Goal: Transaction & Acquisition: Register for event/course

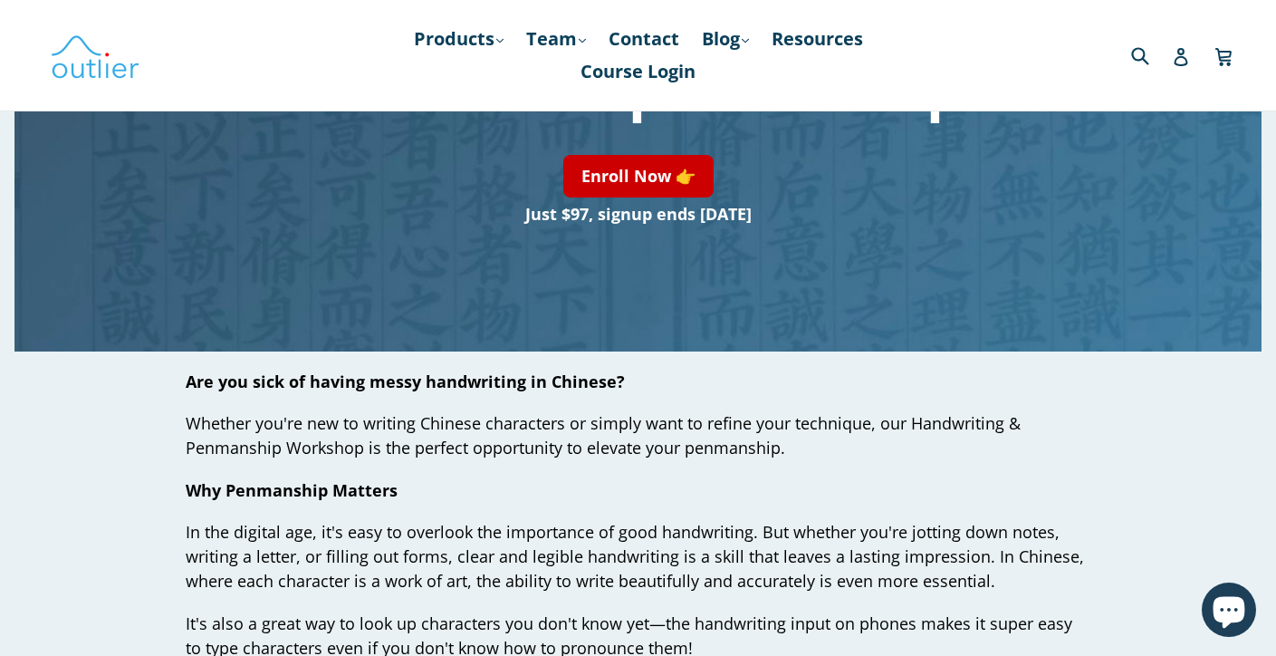
scroll to position [475, 0]
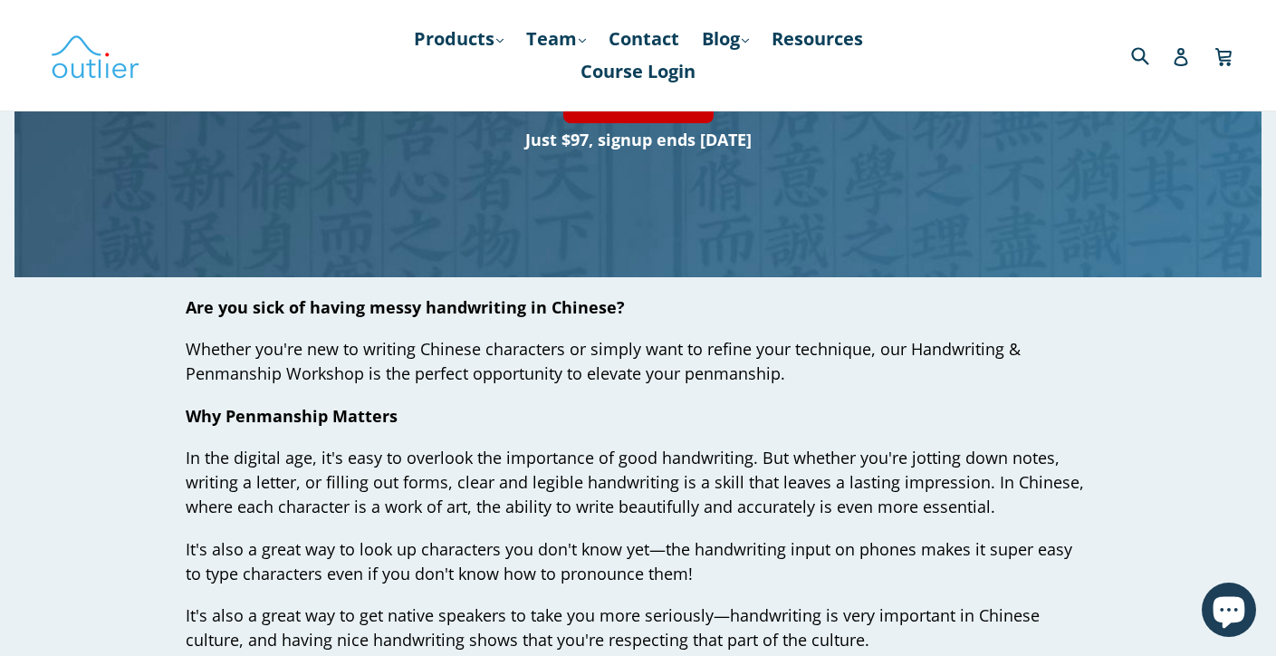
click at [719, 312] on p "Are you sick of having messy handwriting in Chinese?" at bounding box center [639, 307] width 906 height 24
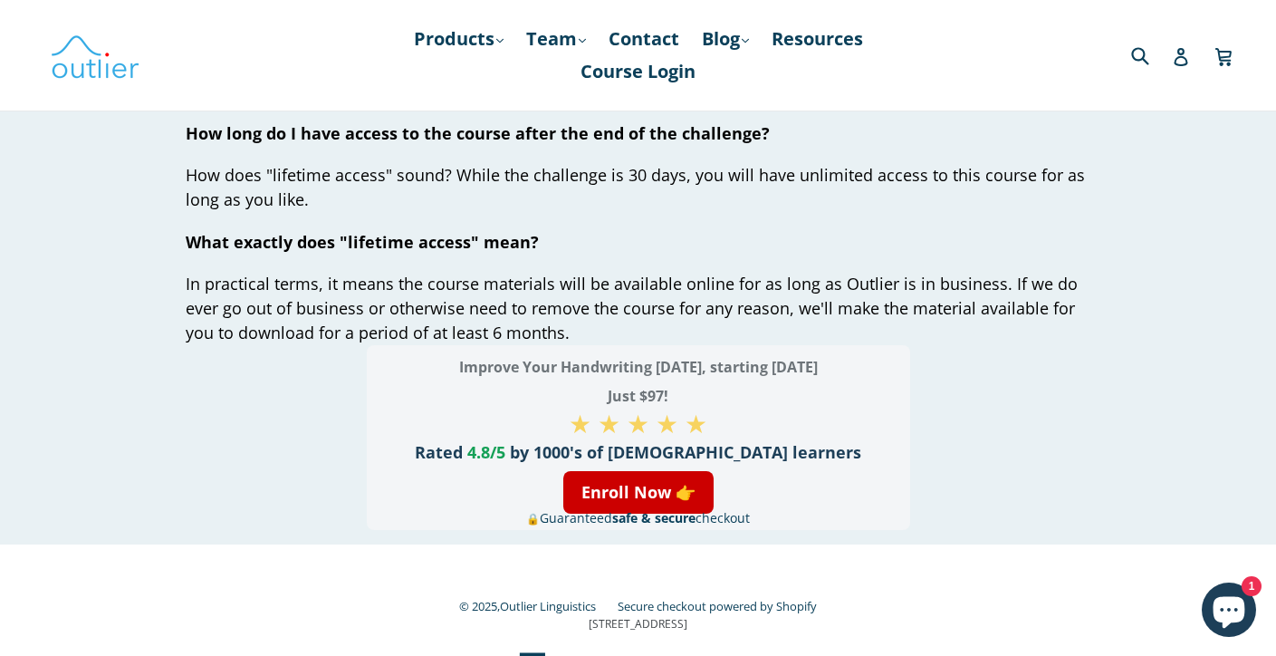
scroll to position [6958, 0]
click at [593, 484] on link "Enroll Now 👉" at bounding box center [638, 493] width 150 height 43
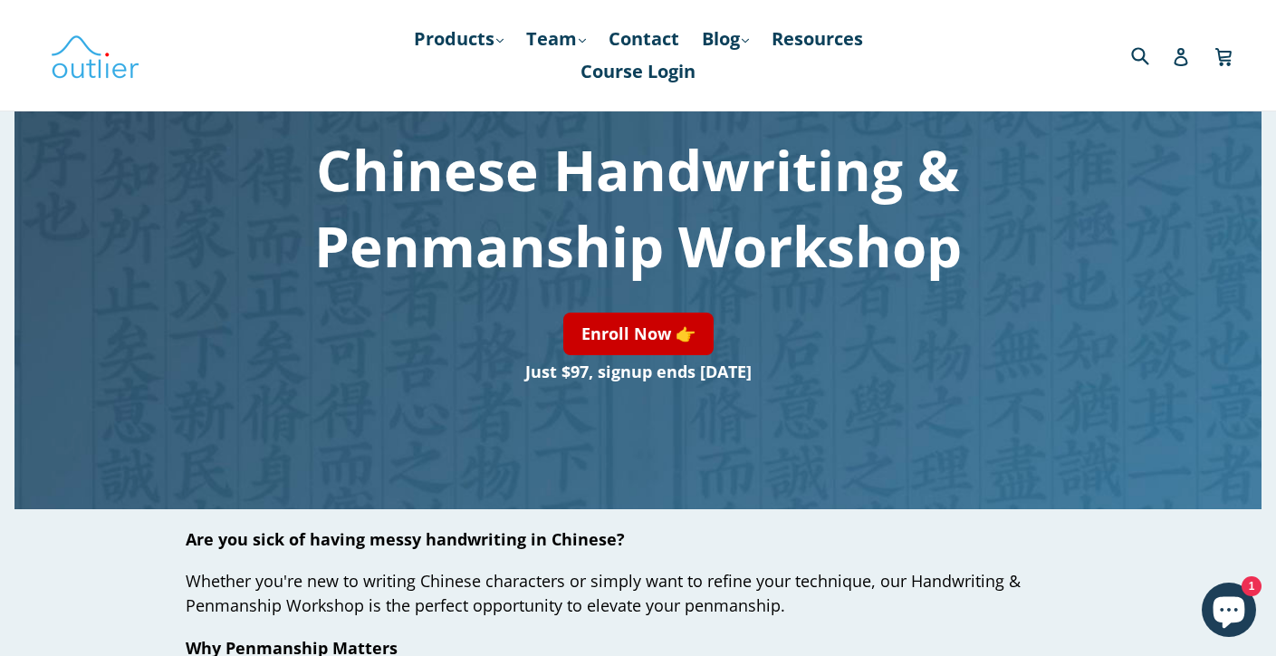
scroll to position [146, 0]
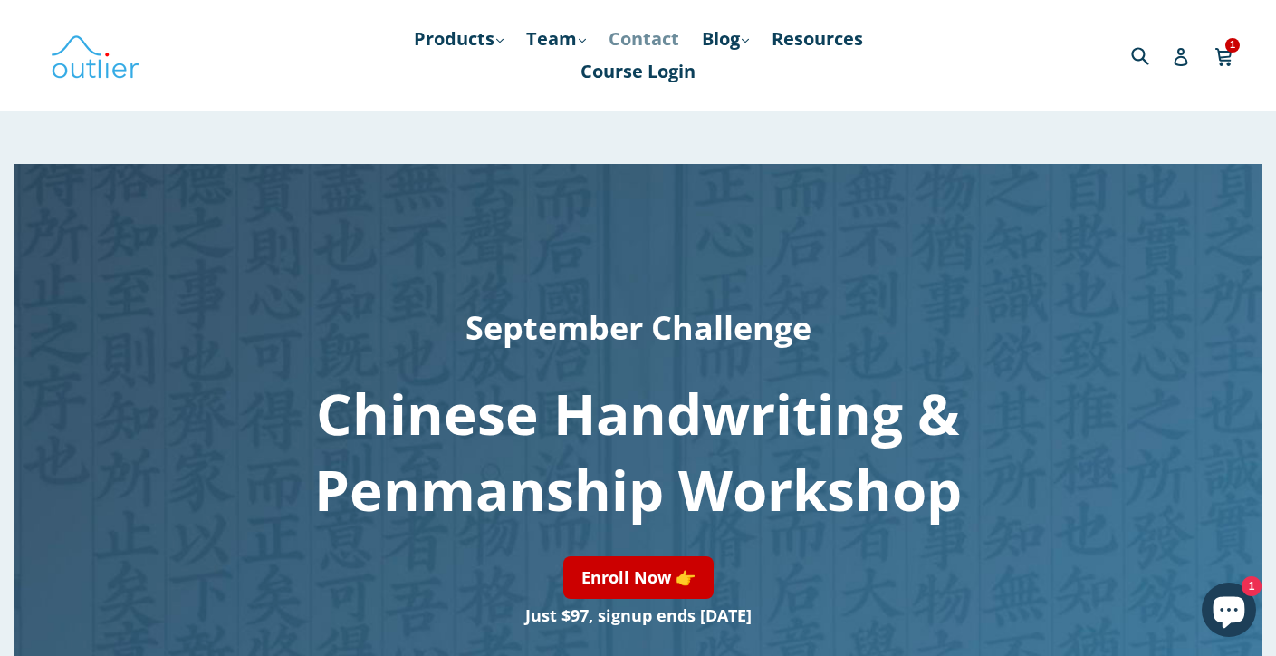
click at [666, 37] on link "Contact" at bounding box center [643, 39] width 89 height 33
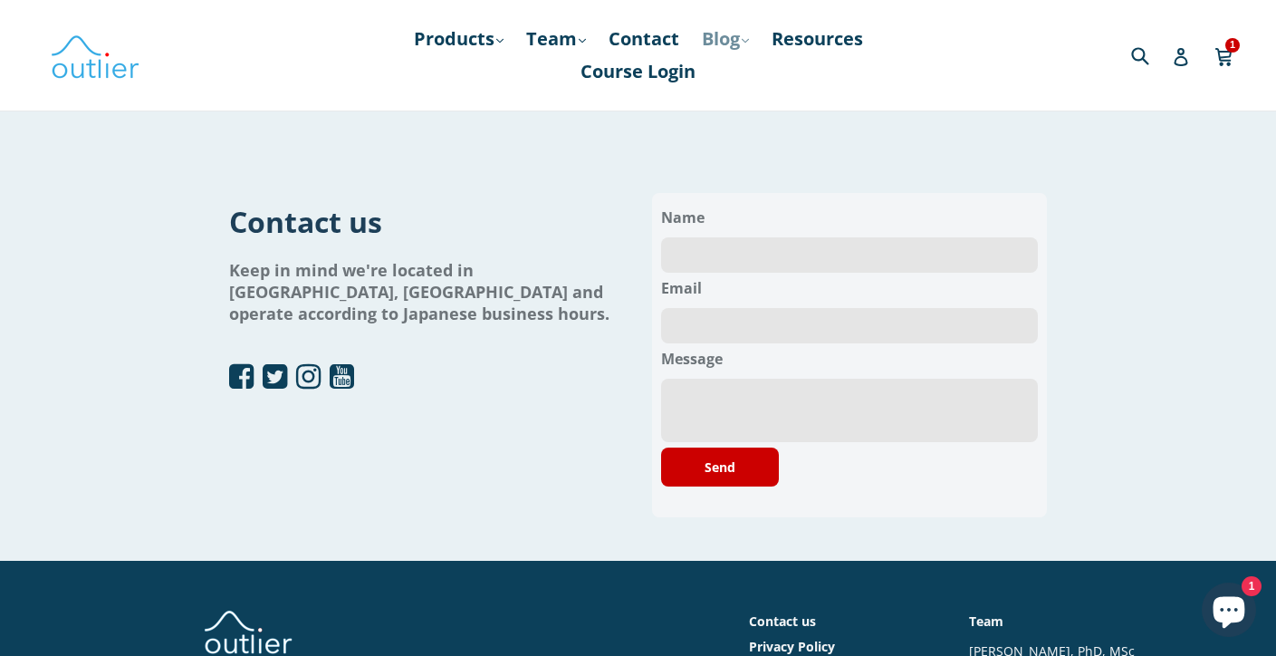
click at [724, 43] on link "Blog .cls-1{fill:#231f20} expand" at bounding box center [725, 39] width 65 height 33
click at [821, 36] on link "Resources" at bounding box center [817, 39] width 110 height 33
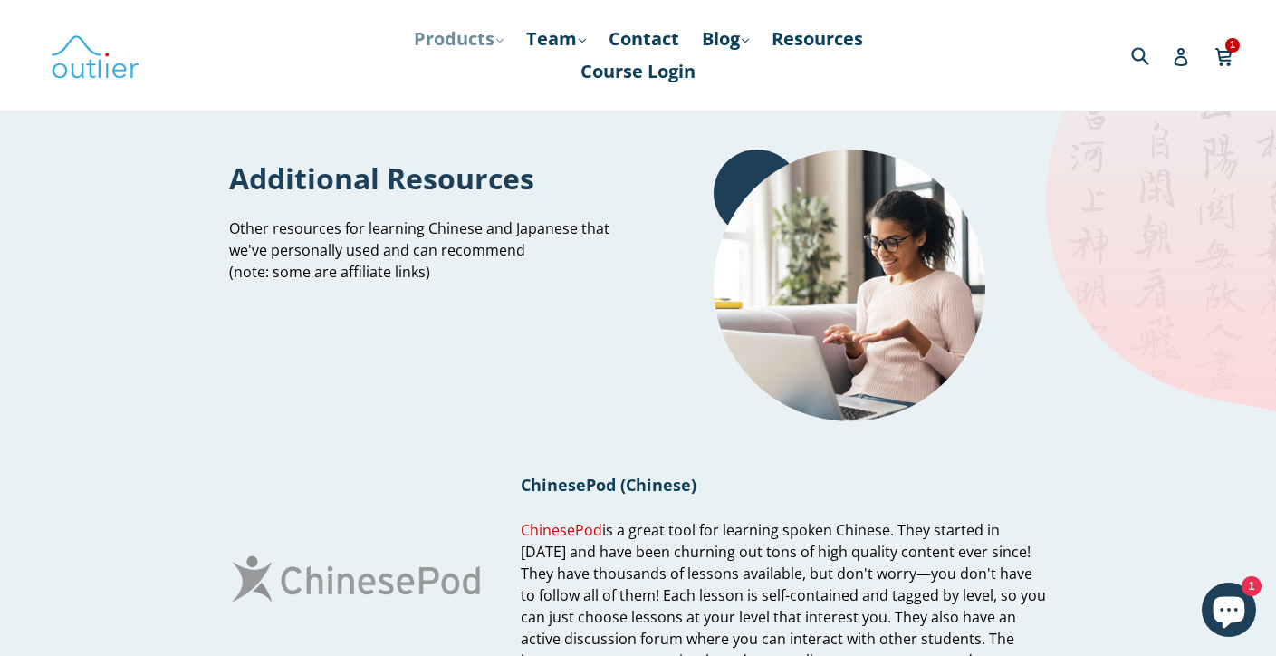
click at [456, 41] on link "Products .cls-1{fill:#231f20} expand" at bounding box center [459, 39] width 108 height 33
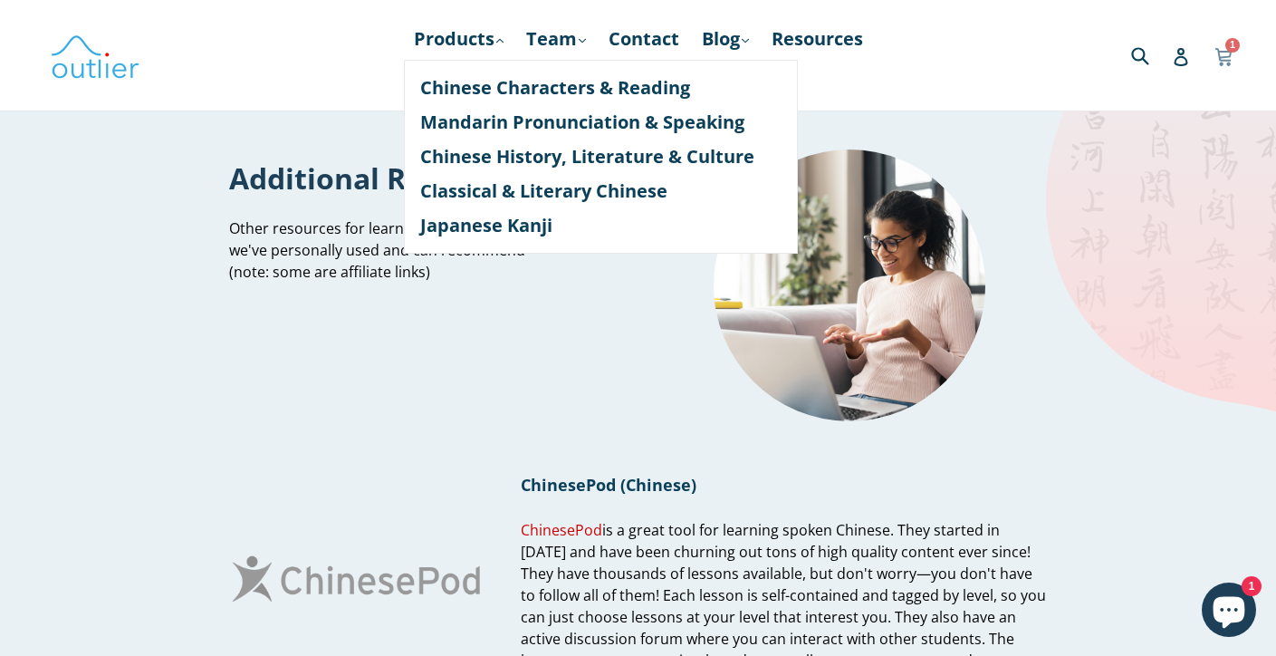
click at [1225, 60] on icon at bounding box center [1223, 55] width 16 height 14
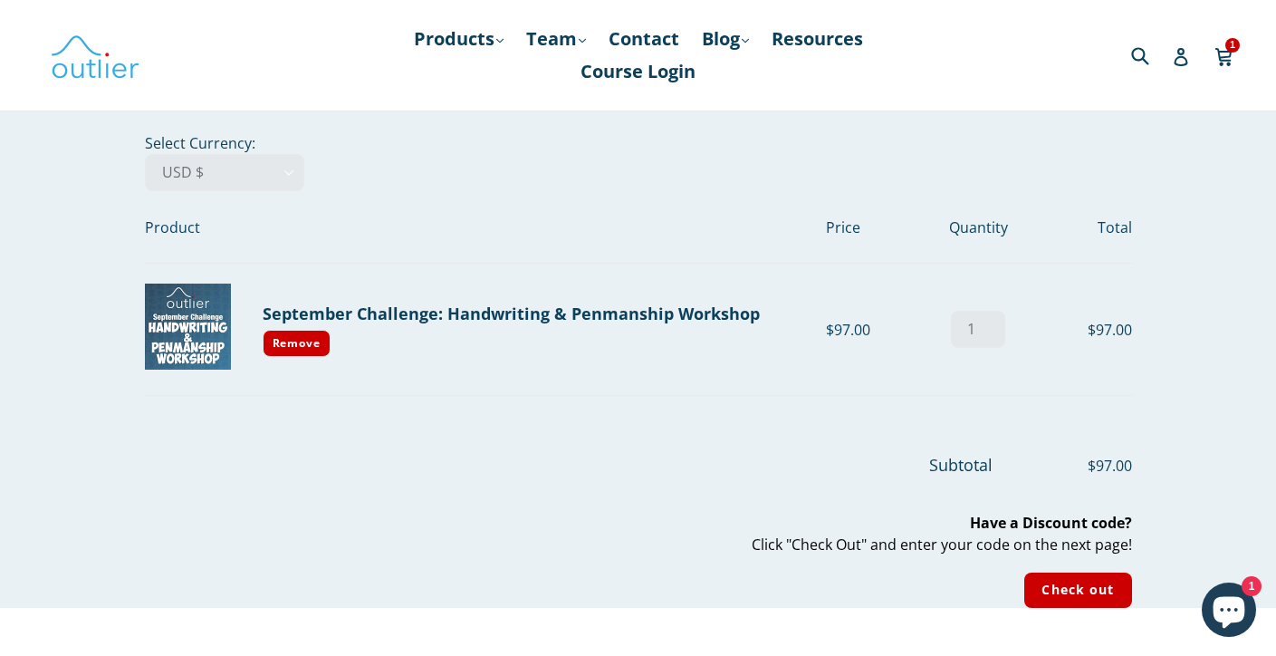
scroll to position [24, 0]
